Goal: Task Accomplishment & Management: Use online tool/utility

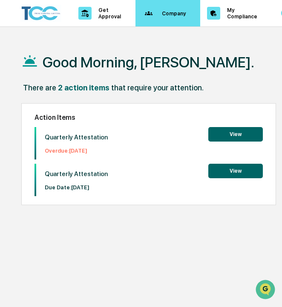
click at [176, 13] on p "Company" at bounding box center [172, 13] width 35 height 6
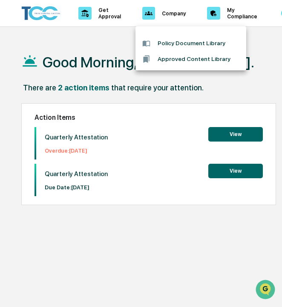
click at [231, 17] on div at bounding box center [141, 153] width 282 height 307
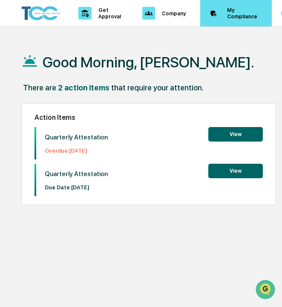
click at [234, 13] on p "My Compliance" at bounding box center [240, 13] width 41 height 13
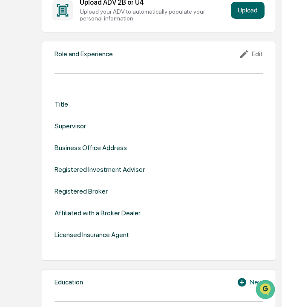
scroll to position [315, 0]
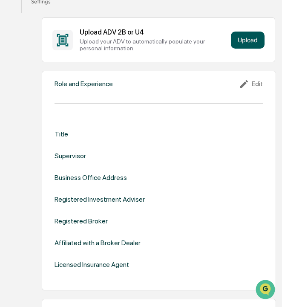
click at [243, 41] on button "Upload" at bounding box center [248, 40] width 34 height 17
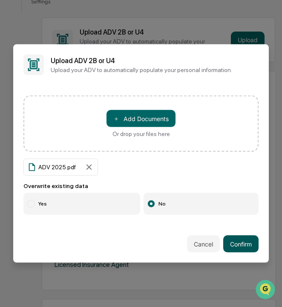
click at [240, 244] on button "Confirm" at bounding box center [240, 243] width 35 height 17
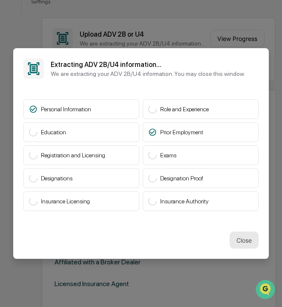
click at [249, 241] on button "Close" at bounding box center [244, 239] width 29 height 17
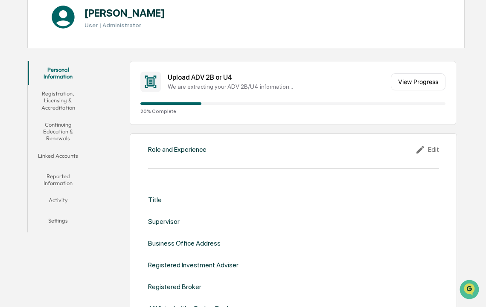
scroll to position [0, 0]
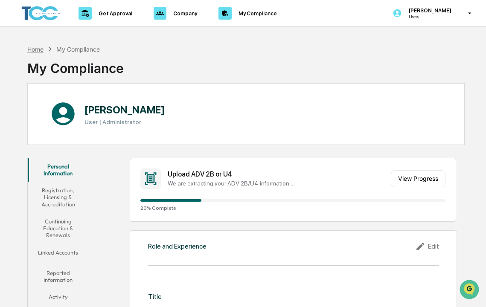
click at [40, 51] on div "Home" at bounding box center [35, 49] width 16 height 7
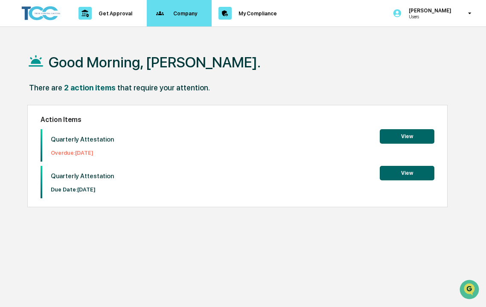
click at [177, 12] on p "Company" at bounding box center [183, 13] width 35 height 6
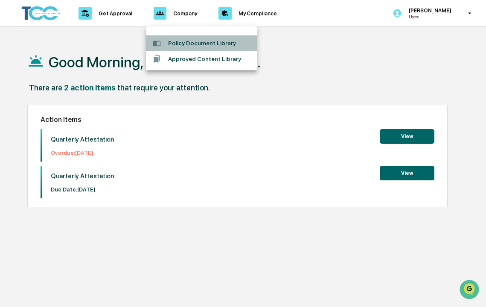
click at [178, 42] on li "Policy Document Library" at bounding box center [201, 43] width 111 height 16
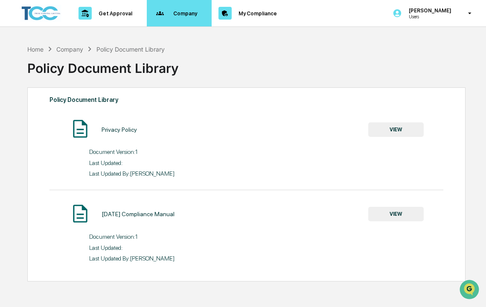
click at [182, 19] on div "Company Policies & Documents" at bounding box center [178, 13] width 57 height 26
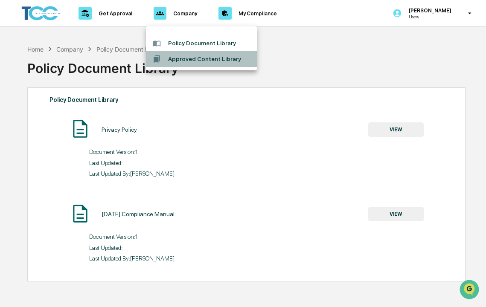
click at [179, 58] on li "Approved Content Library" at bounding box center [201, 59] width 111 height 16
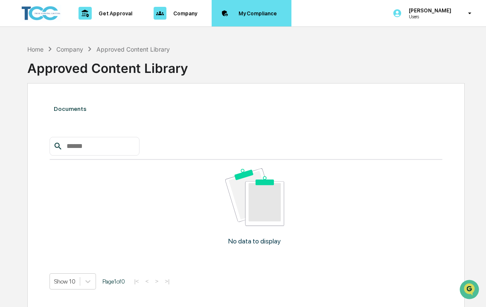
click at [246, 15] on p "My Compliance" at bounding box center [255, 13] width 49 height 6
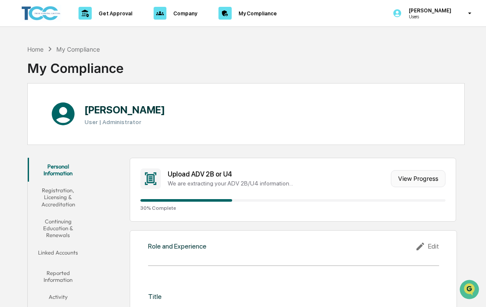
click at [282, 176] on button "View Progress" at bounding box center [417, 178] width 55 height 17
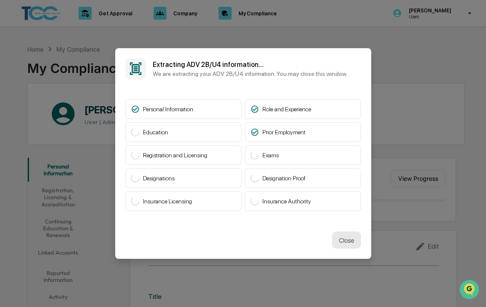
click at [282, 241] on button "Close" at bounding box center [346, 239] width 29 height 17
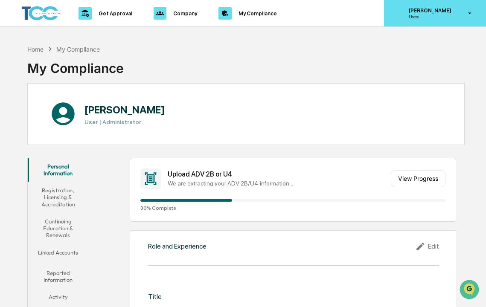
click at [282, 12] on icon at bounding box center [469, 13] width 15 height 8
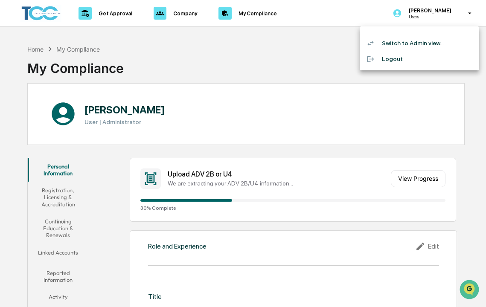
click at [282, 44] on li "Switch to Admin view..." at bounding box center [418, 43] width 119 height 16
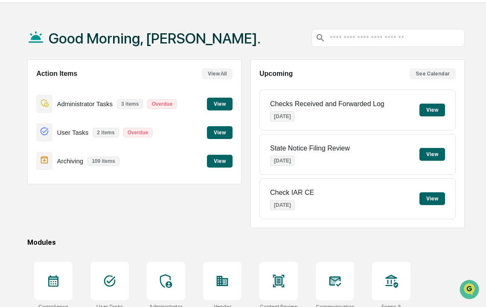
scroll to position [31, 0]
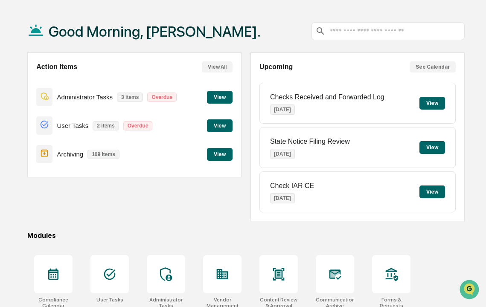
click at [222, 96] on button "View" at bounding box center [220, 97] width 26 height 13
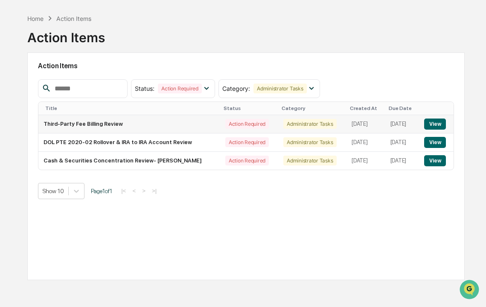
click at [282, 125] on button "View" at bounding box center [435, 124] width 22 height 11
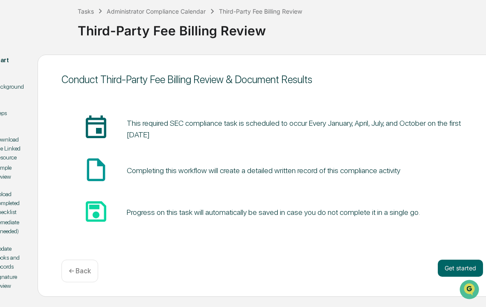
scroll to position [47, 53]
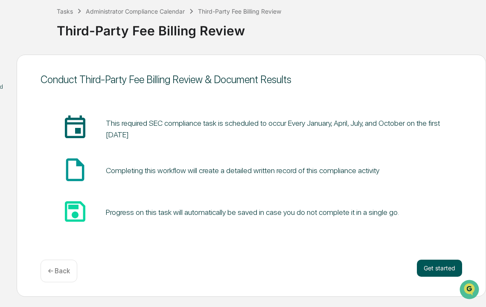
click at [282, 266] on button "Get started" at bounding box center [438, 268] width 45 height 17
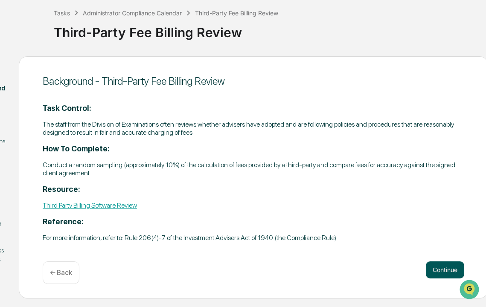
click at [282, 267] on button "Continue" at bounding box center [444, 269] width 38 height 17
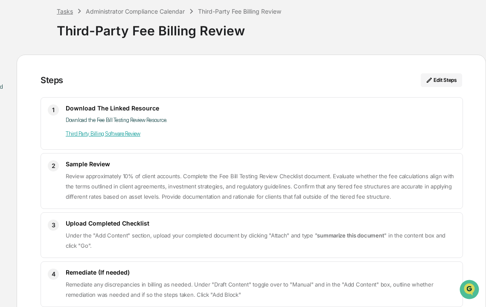
click at [64, 13] on div "Tasks" at bounding box center [65, 11] width 16 height 7
